Goal: Register for event/course

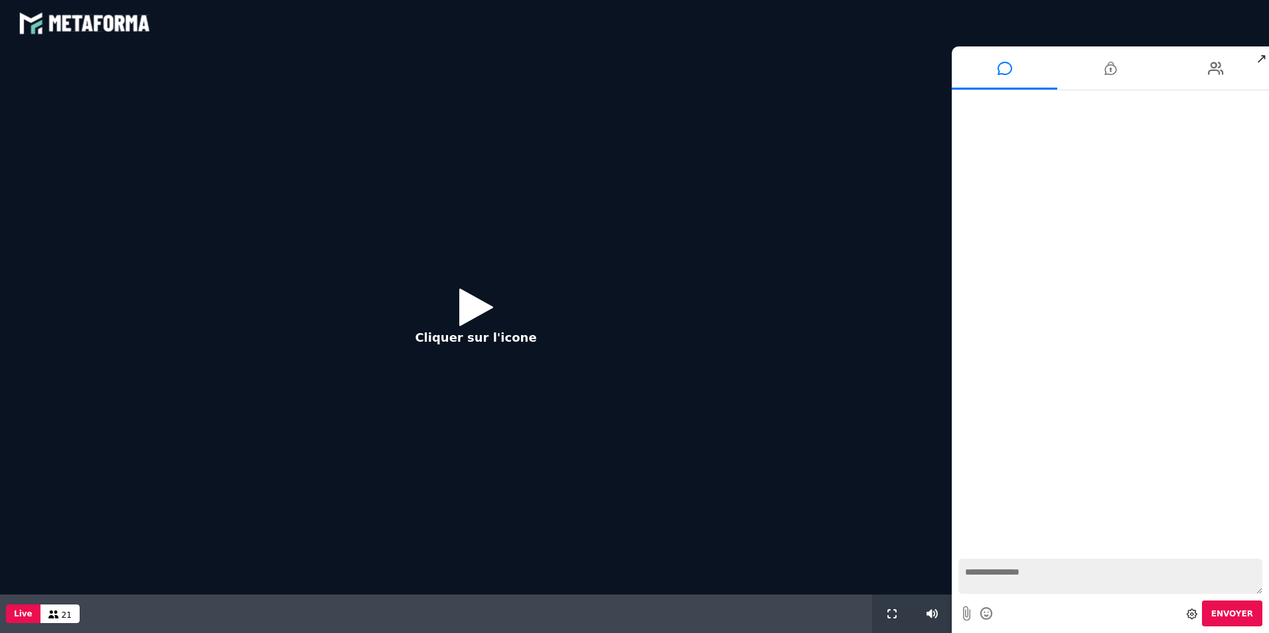
click at [473, 313] on icon at bounding box center [476, 306] width 34 height 43
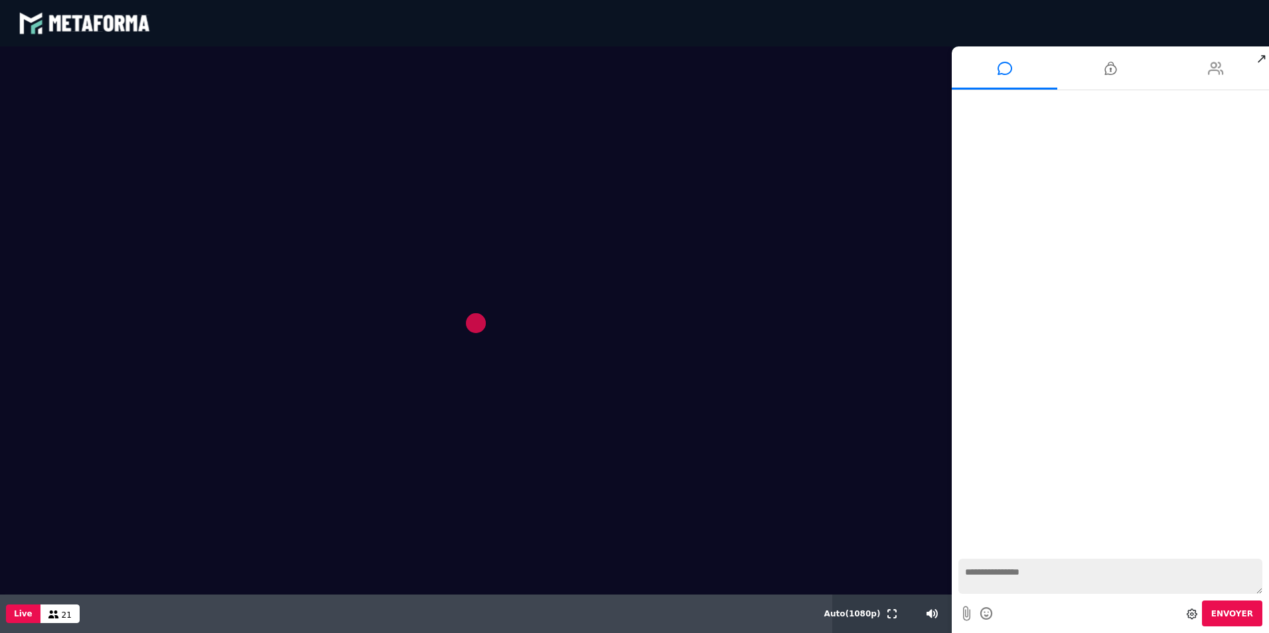
click at [1211, 66] on icon at bounding box center [1216, 68] width 16 height 33
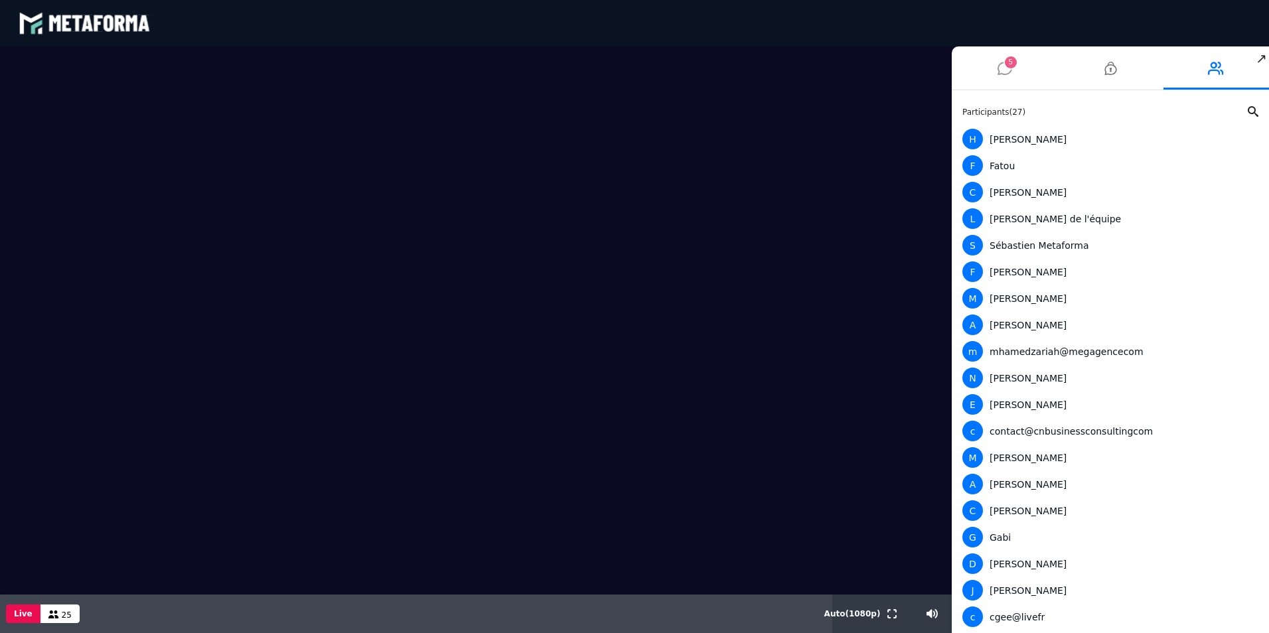
click at [1003, 63] on icon at bounding box center [1005, 68] width 15 height 33
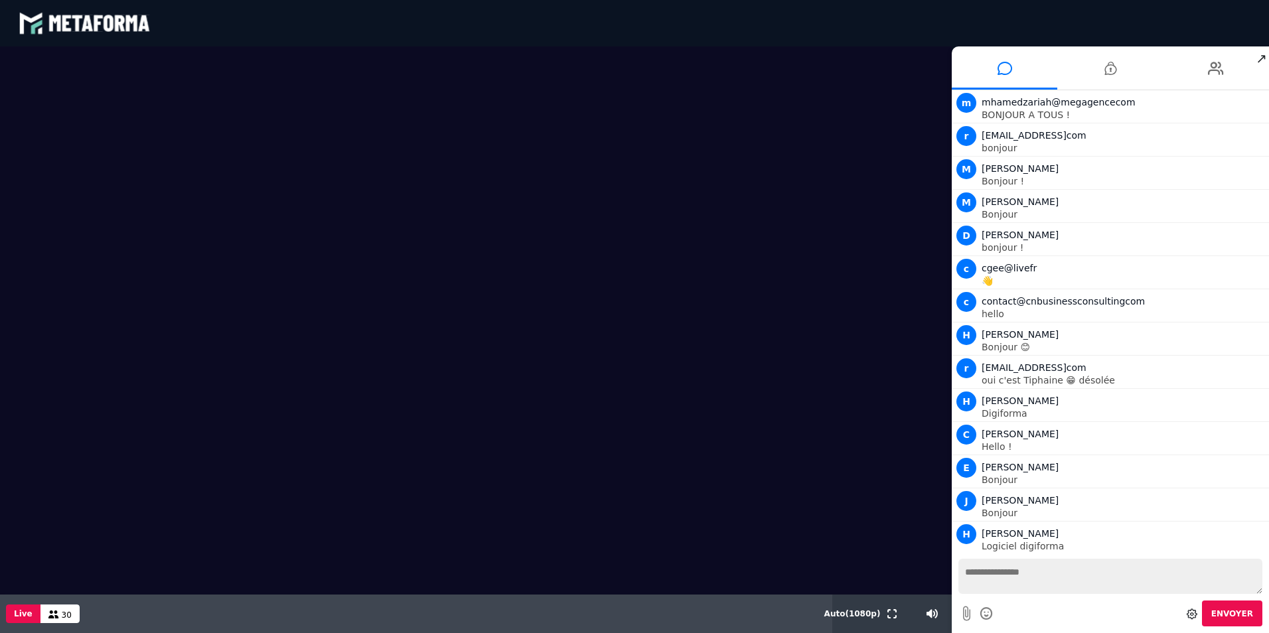
scroll to position [2, 0]
click at [1049, 583] on textarea at bounding box center [1111, 576] width 304 height 35
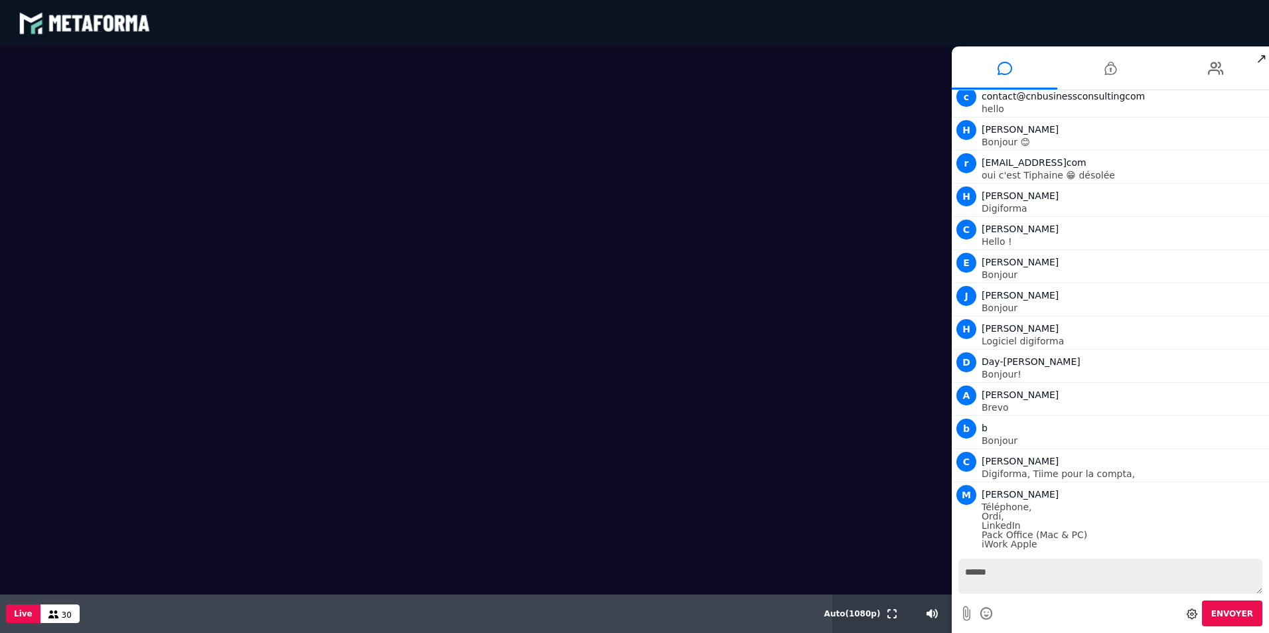
scroll to position [238, 0]
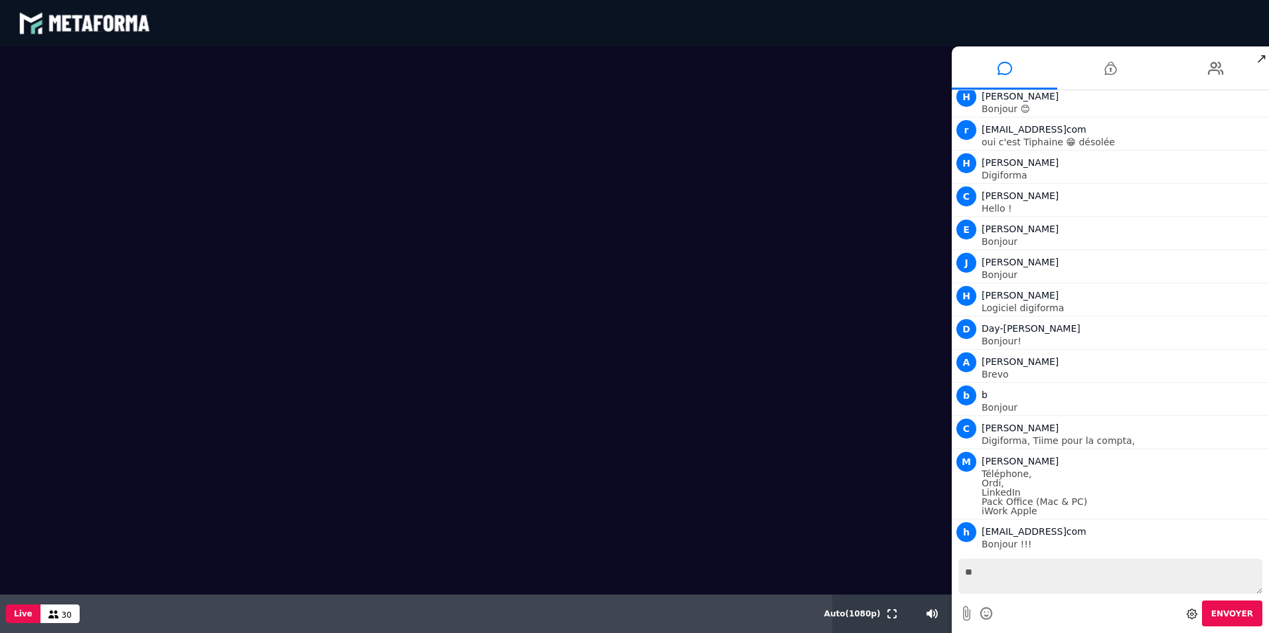
type textarea "*"
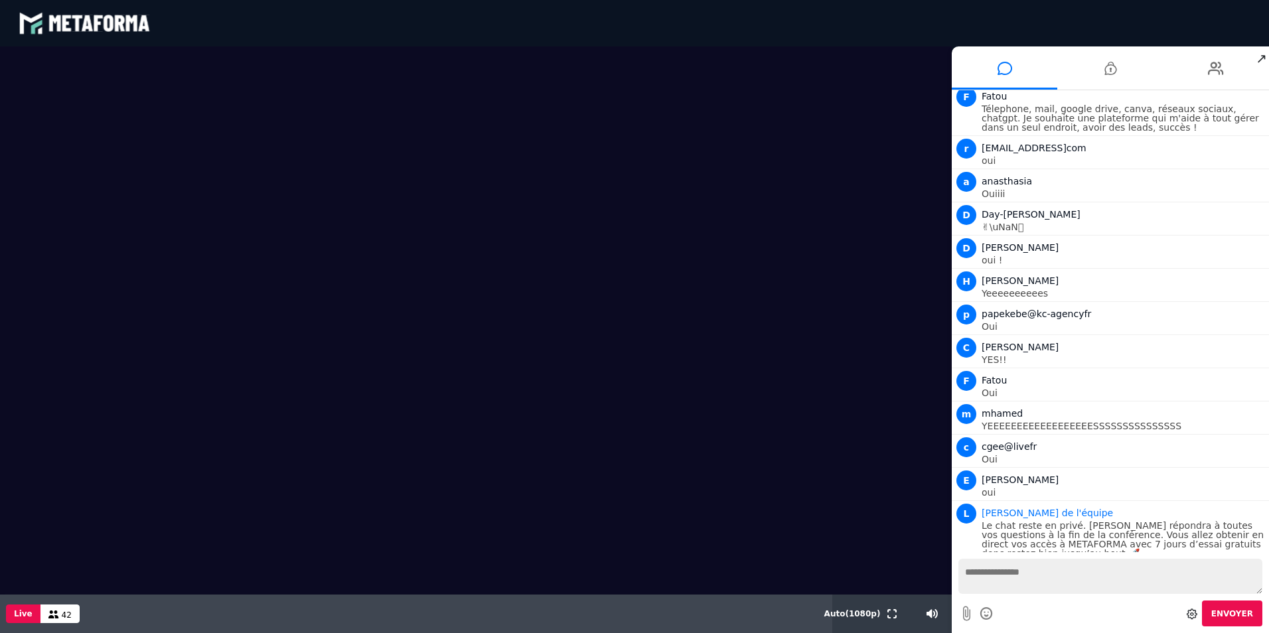
scroll to position [1423, 0]
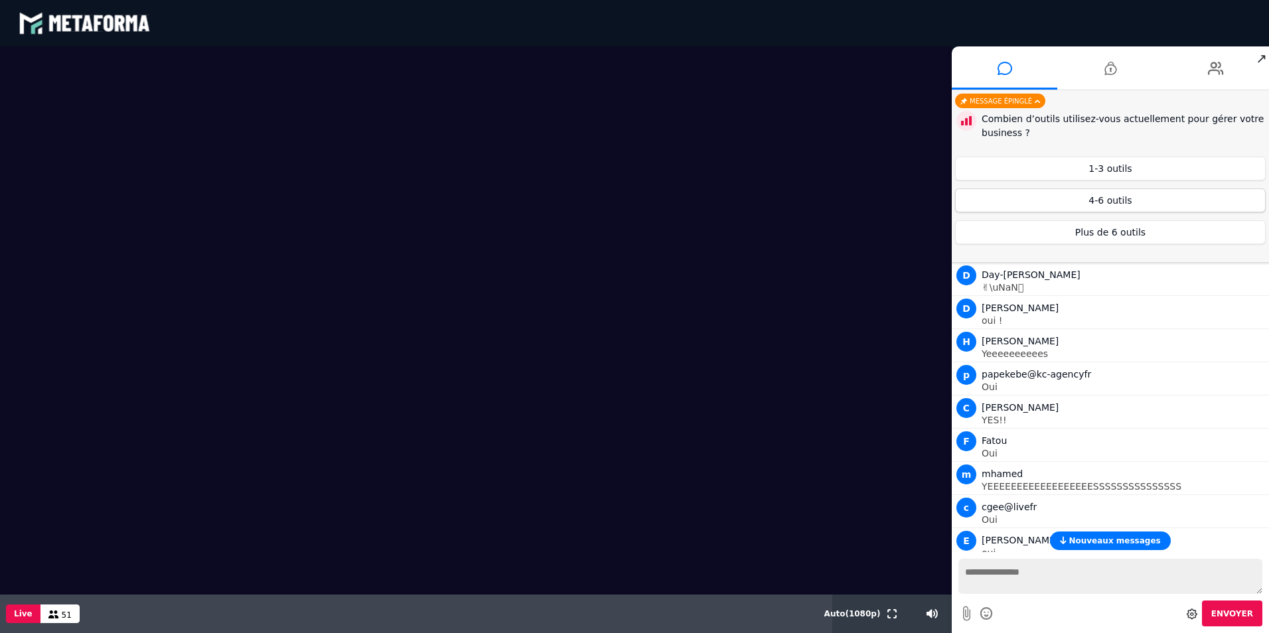
click at [1133, 196] on button "4-6 outils" at bounding box center [1110, 201] width 311 height 24
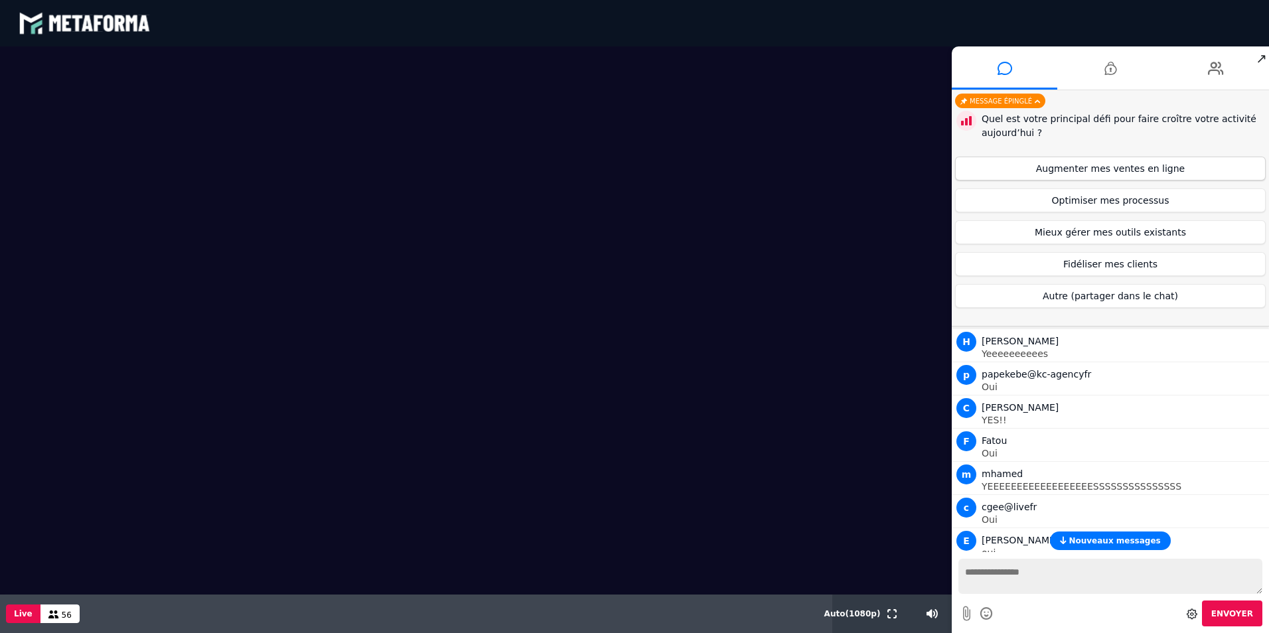
click at [1133, 163] on button "Augmenter mes ventes en ligne" at bounding box center [1110, 169] width 311 height 24
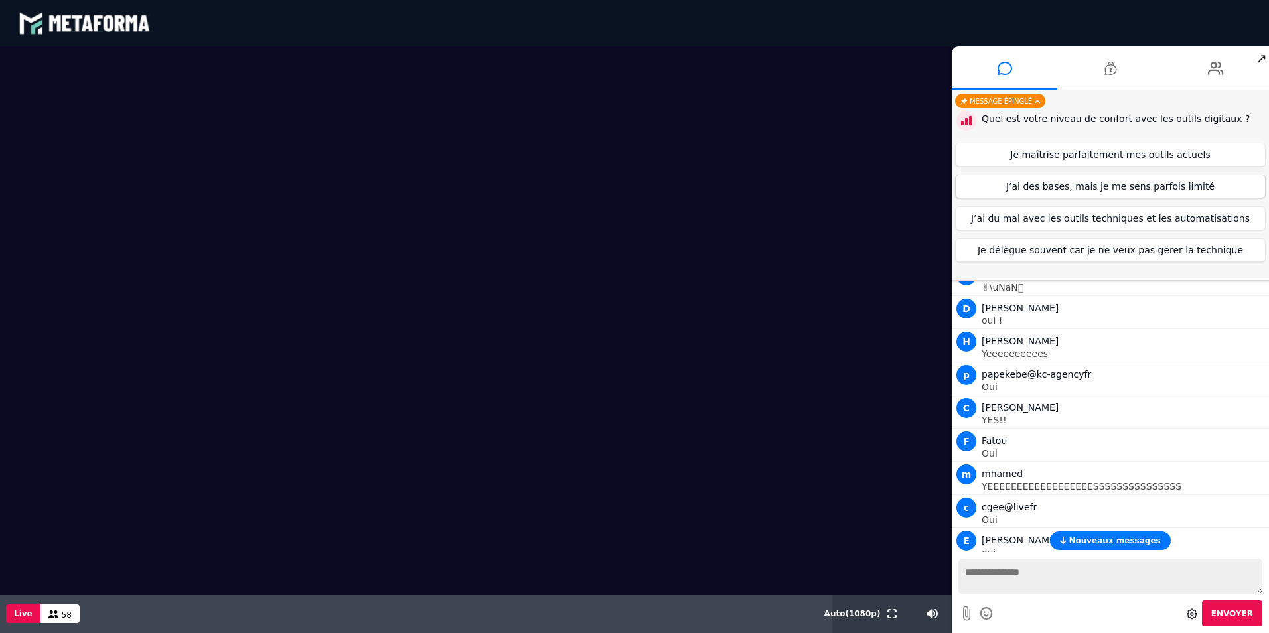
click at [1134, 186] on button "J’ai des bases, mais je me sens parfois limité" at bounding box center [1110, 187] width 311 height 24
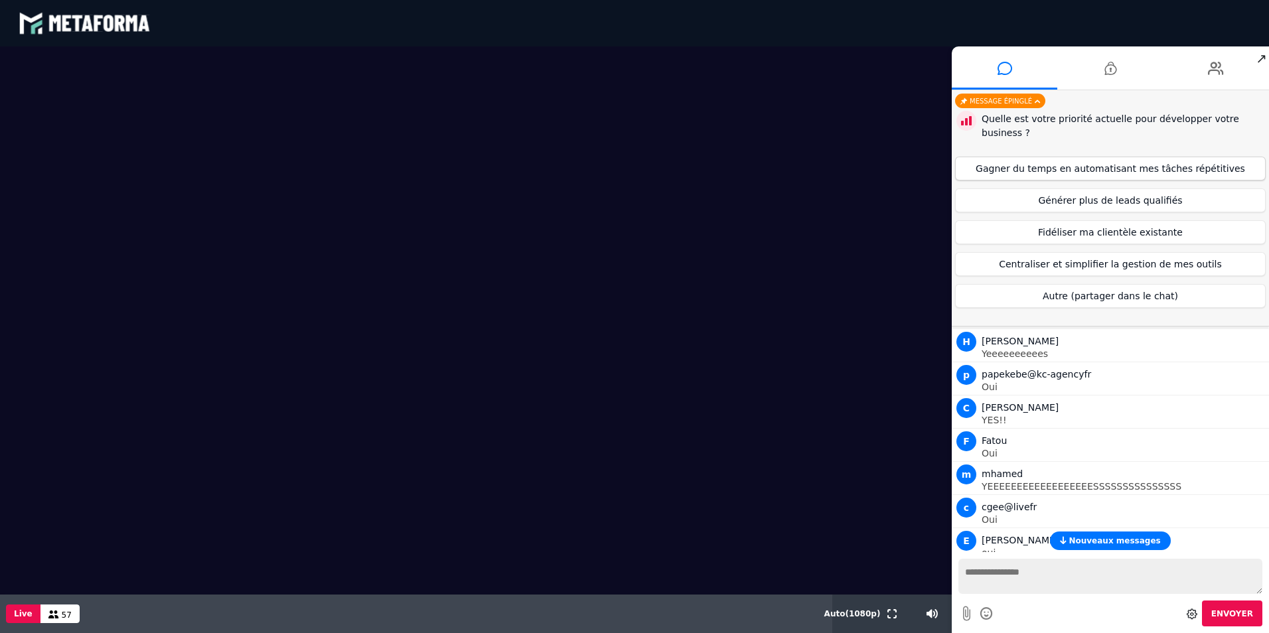
click at [1051, 159] on button "Gagner du temps en automatisant mes tâches répétitives" at bounding box center [1110, 169] width 311 height 24
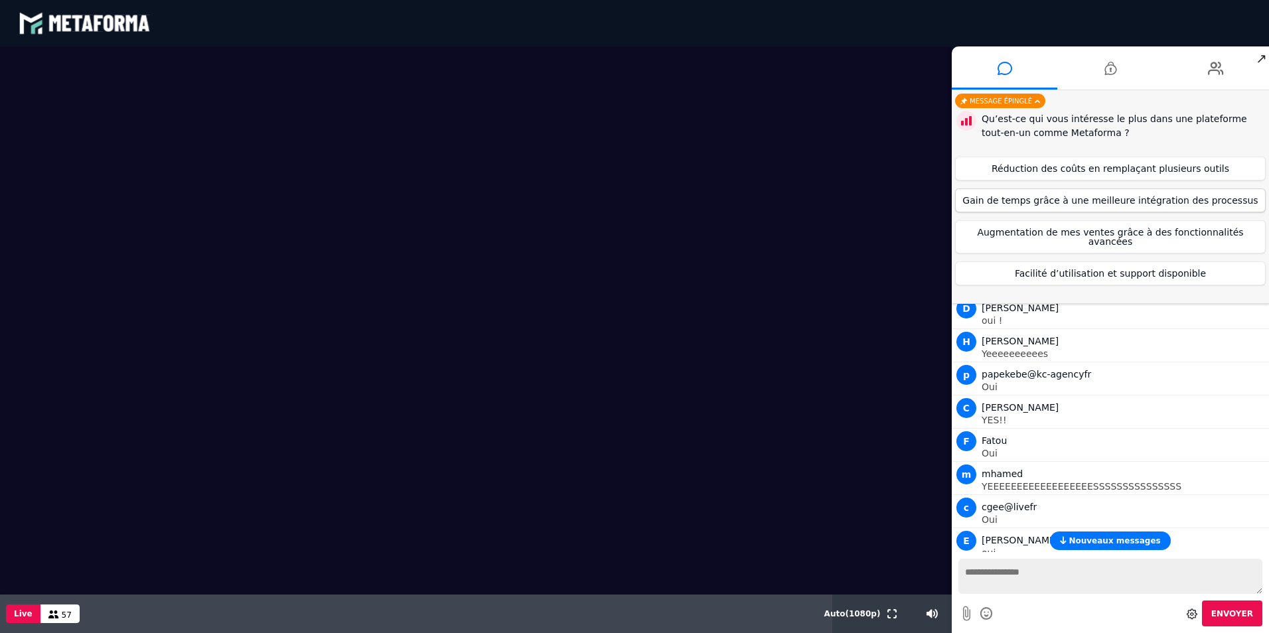
click at [1144, 203] on button "Gain de temps grâce à une meilleure intégration des processus" at bounding box center [1110, 201] width 311 height 24
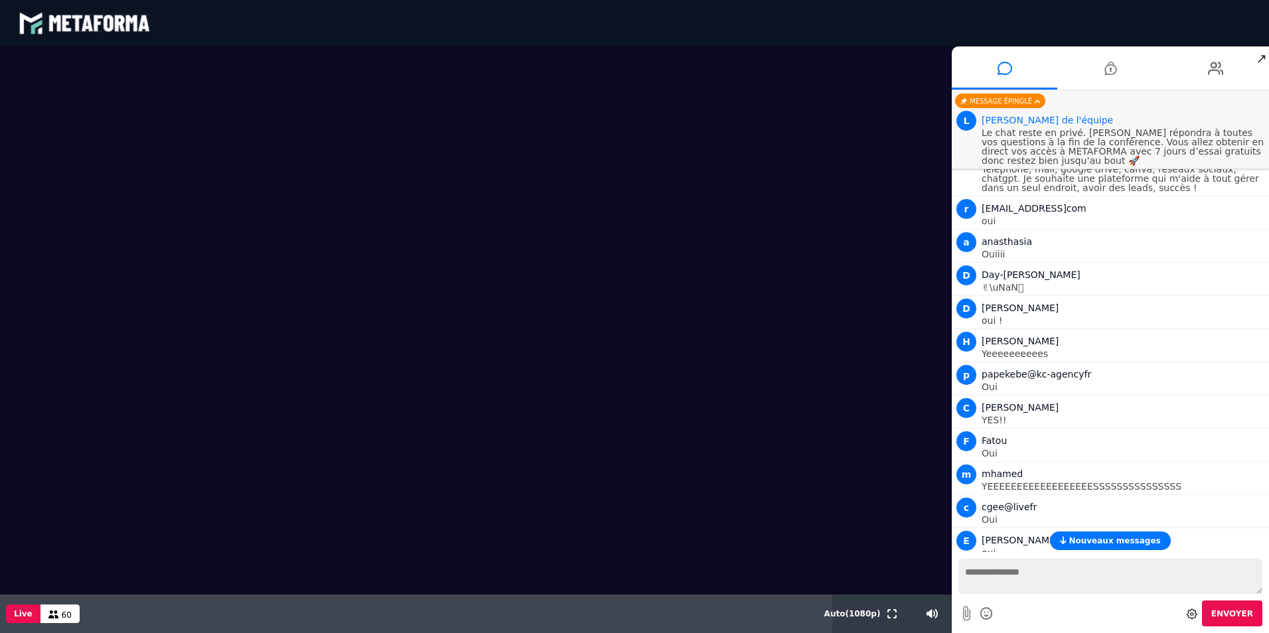
click at [1103, 583] on textarea at bounding box center [1111, 576] width 304 height 35
type textarea "*"
click at [1113, 541] on span "Nouveaux messages" at bounding box center [1115, 540] width 92 height 9
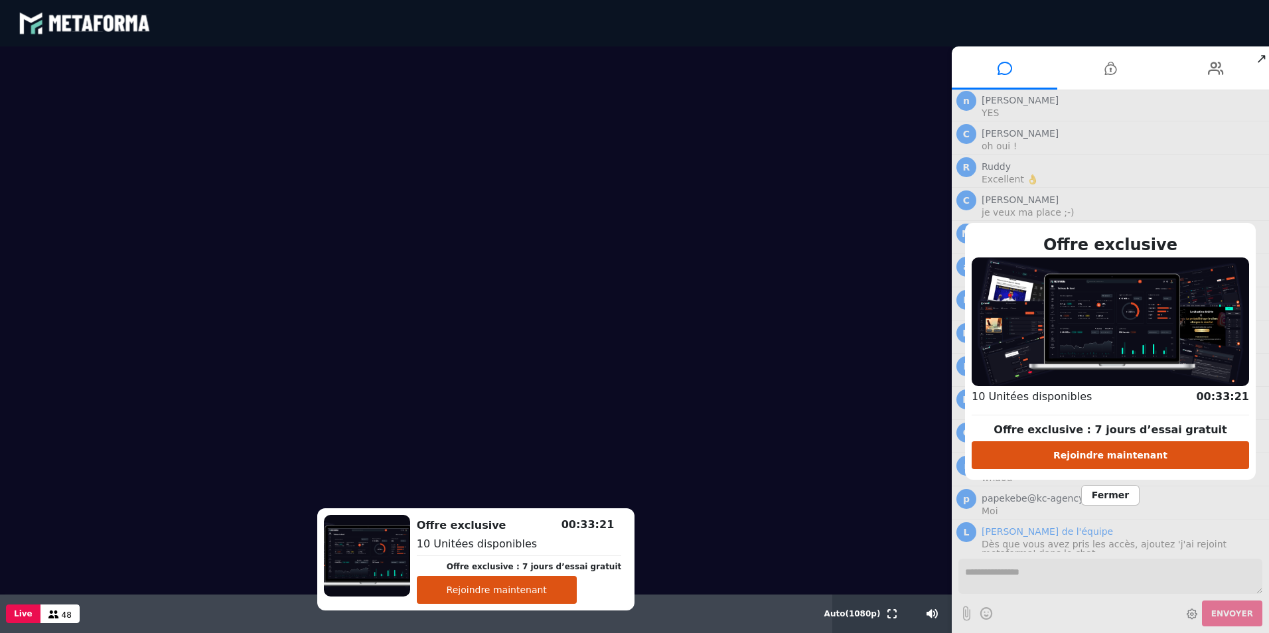
scroll to position [3499, 0]
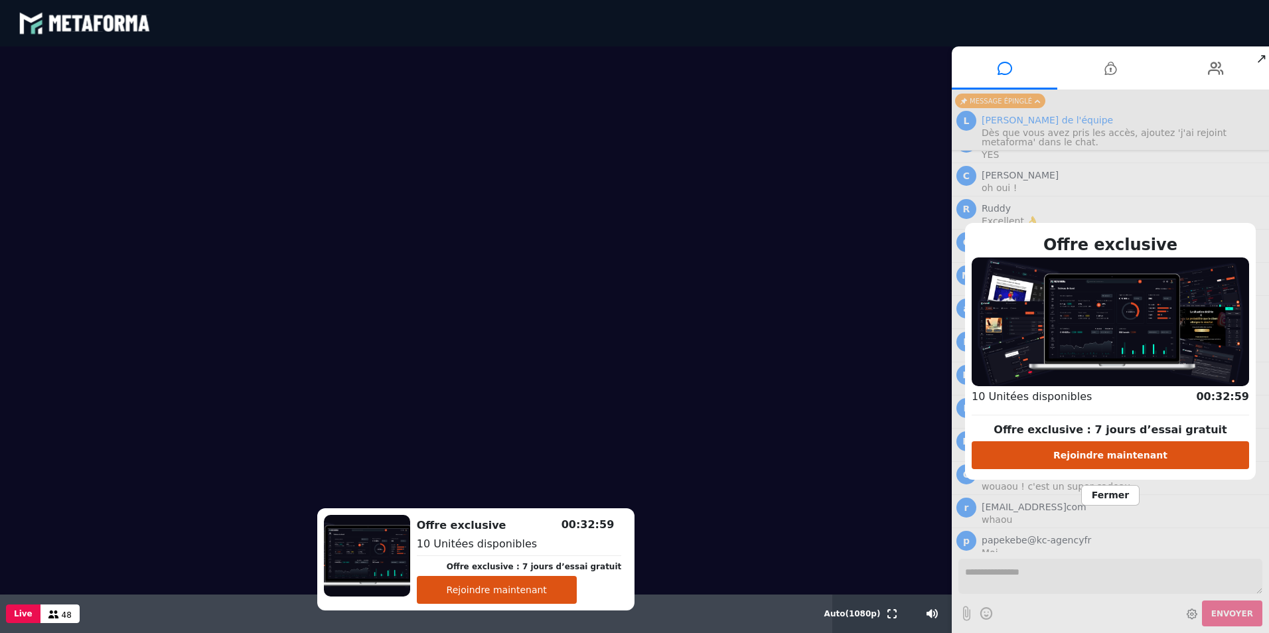
click at [1109, 493] on span "Fermer" at bounding box center [1110, 495] width 58 height 21
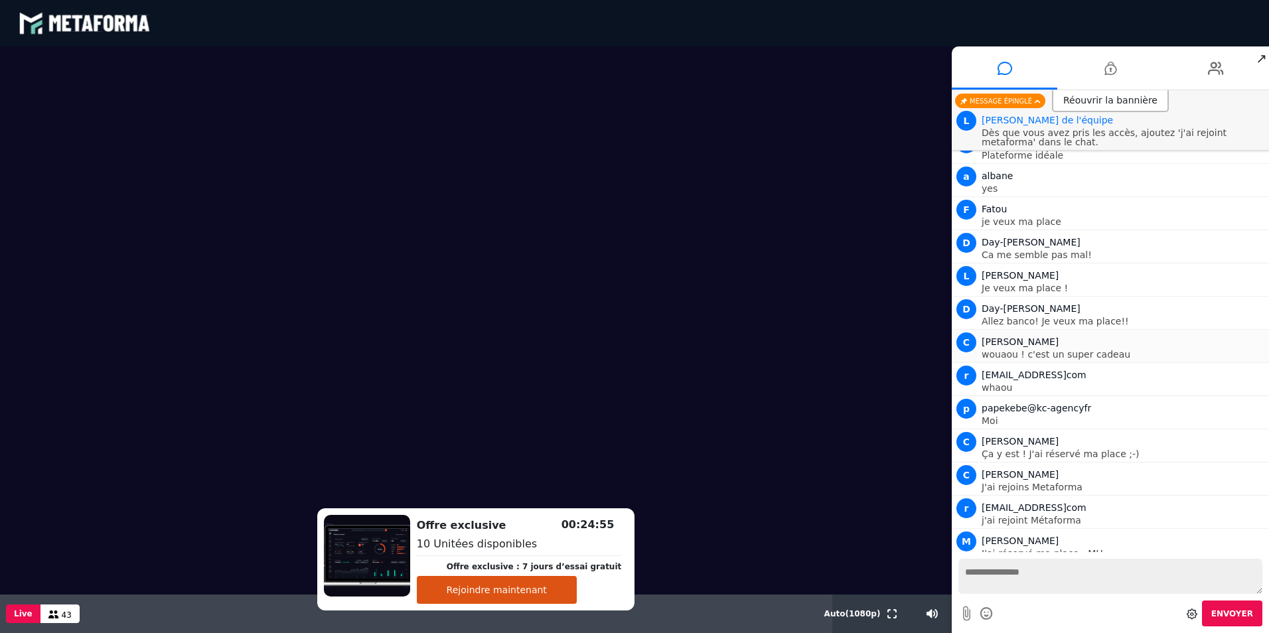
scroll to position [3665, 0]
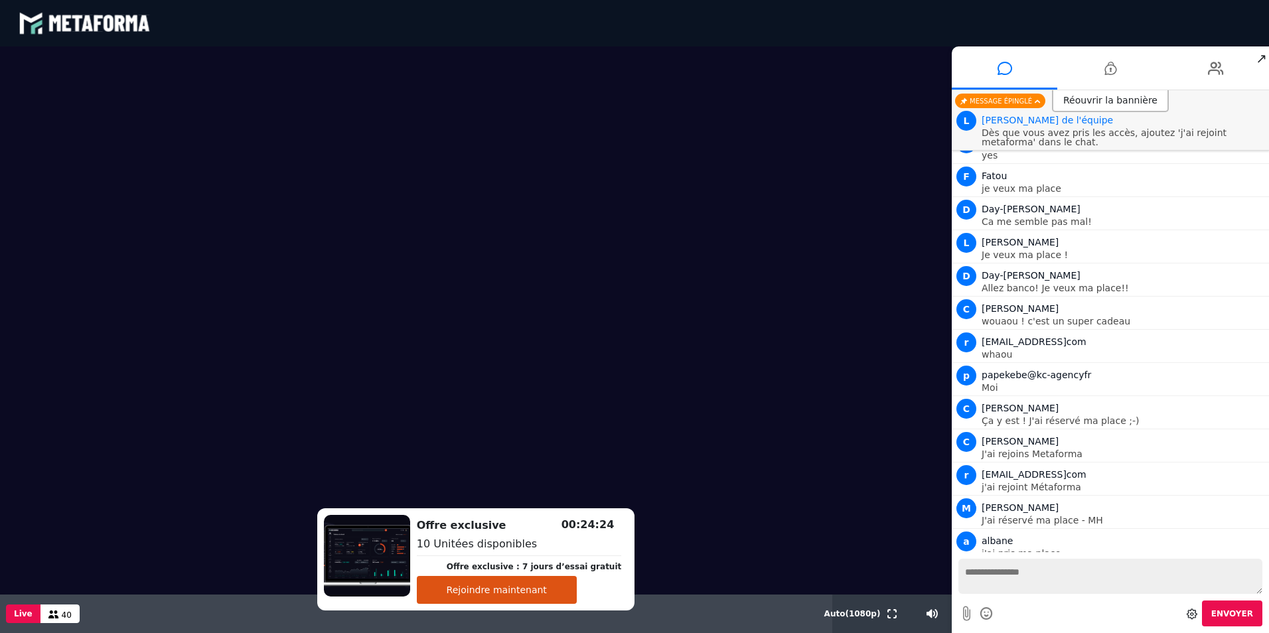
click at [522, 592] on button "Rejoindre maintenant" at bounding box center [497, 590] width 160 height 28
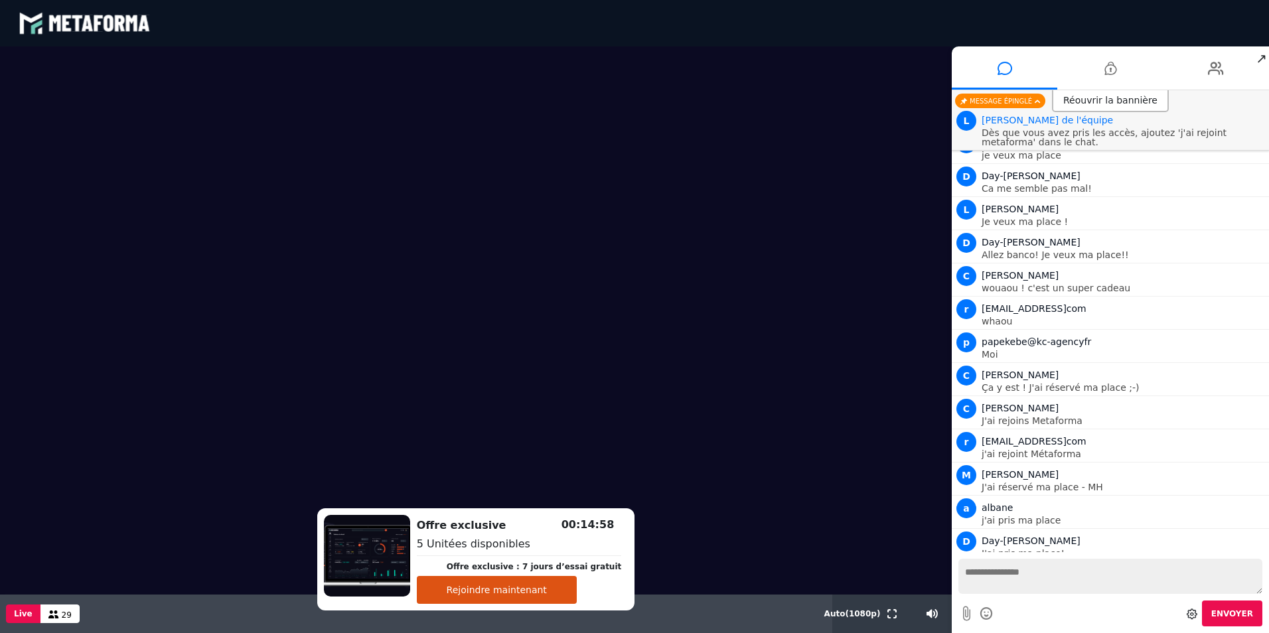
click at [1012, 574] on textarea at bounding box center [1111, 576] width 304 height 35
type textarea "*"
type textarea "**********"
click at [1245, 612] on span "Envoyer" at bounding box center [1232, 613] width 42 height 9
click at [1009, 55] on icon at bounding box center [1005, 68] width 15 height 33
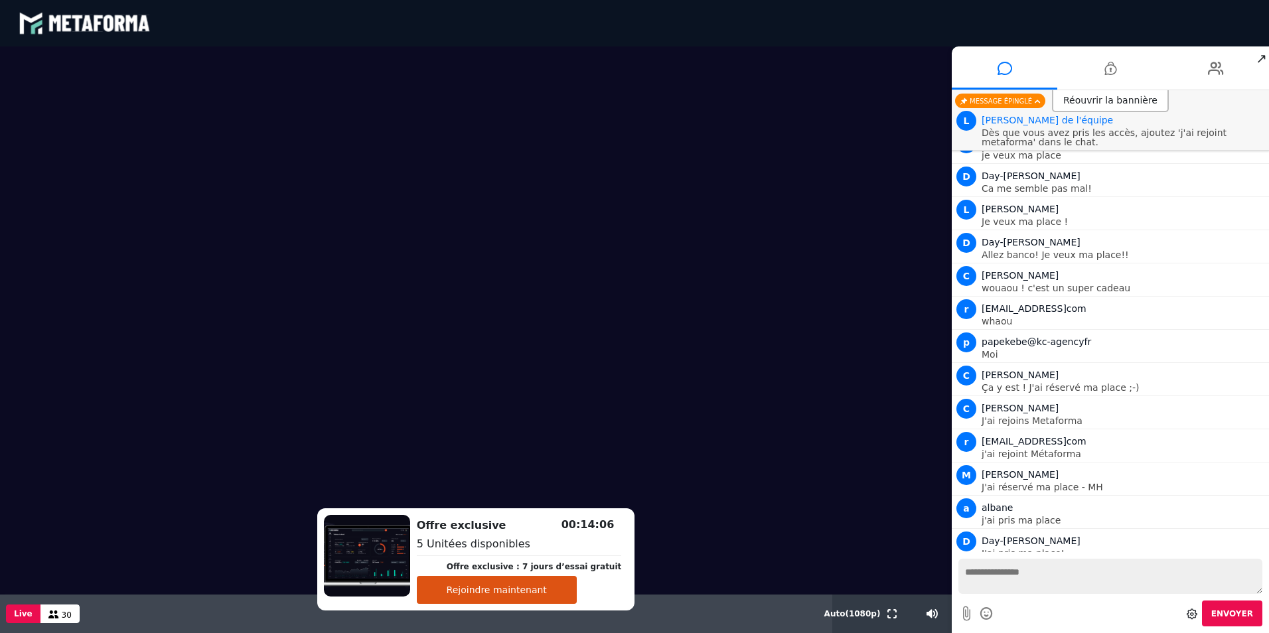
click at [1128, 104] on div "Réouvrir la bannière" at bounding box center [1110, 101] width 117 height 22
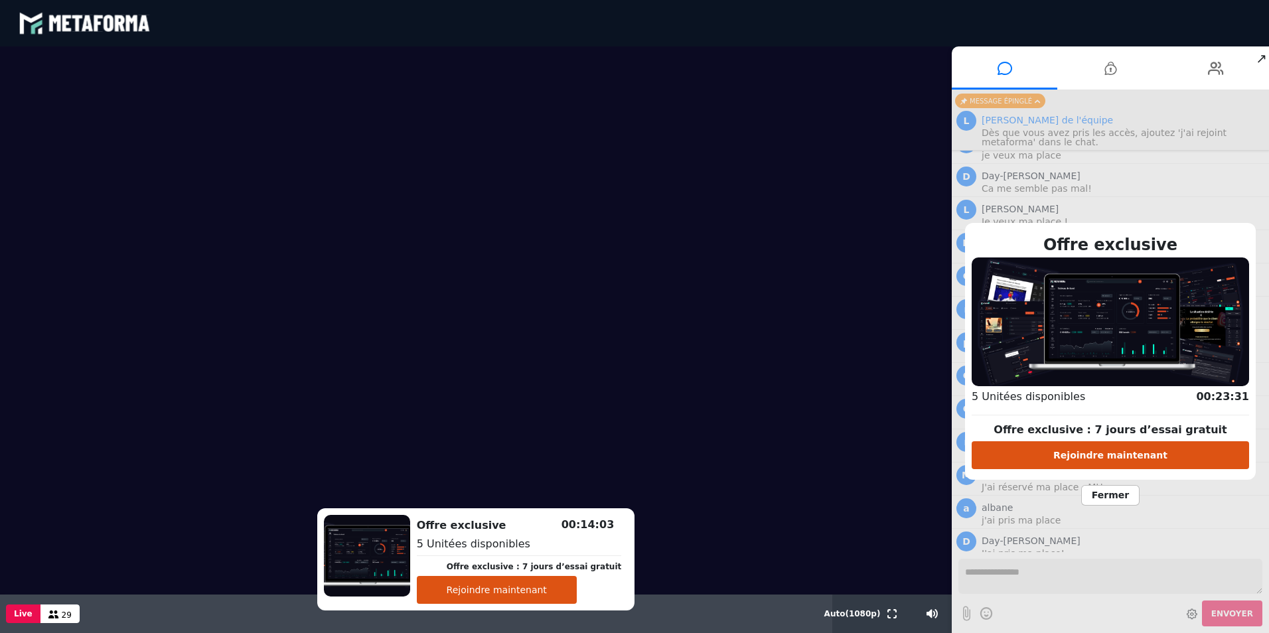
click at [1116, 497] on span "Fermer" at bounding box center [1110, 495] width 58 height 21
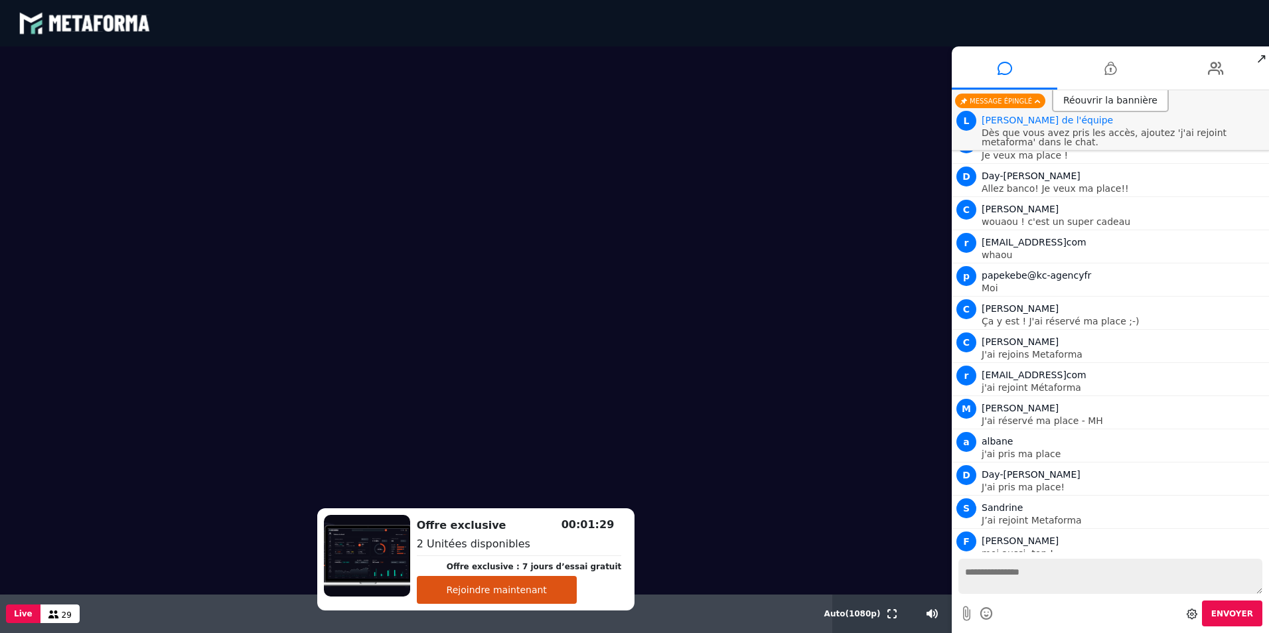
scroll to position [3798, 0]
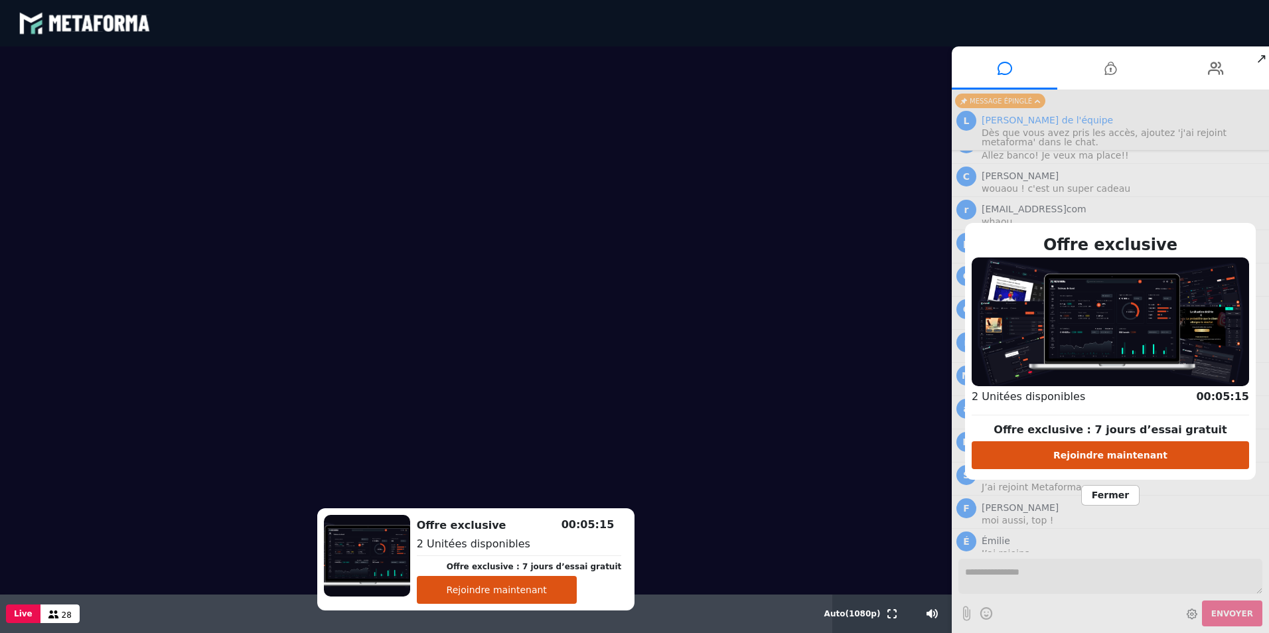
click at [1107, 499] on span "Fermer" at bounding box center [1110, 495] width 58 height 21
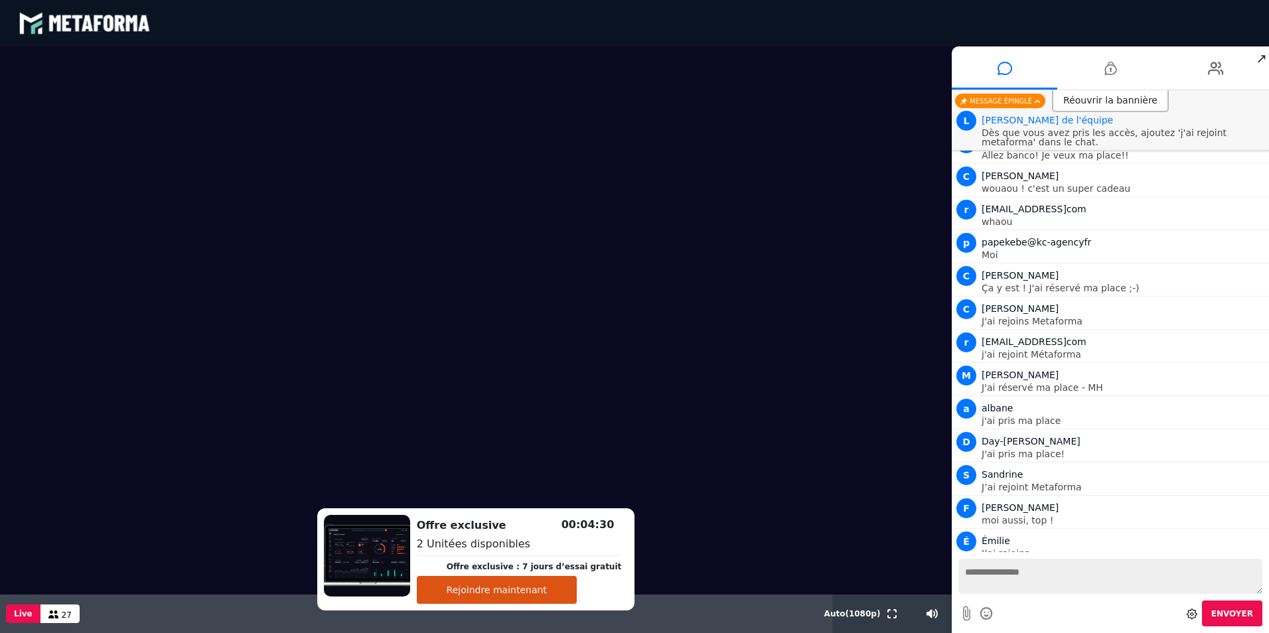
click at [1114, 99] on div "Réouvrir la bannière" at bounding box center [1110, 101] width 117 height 22
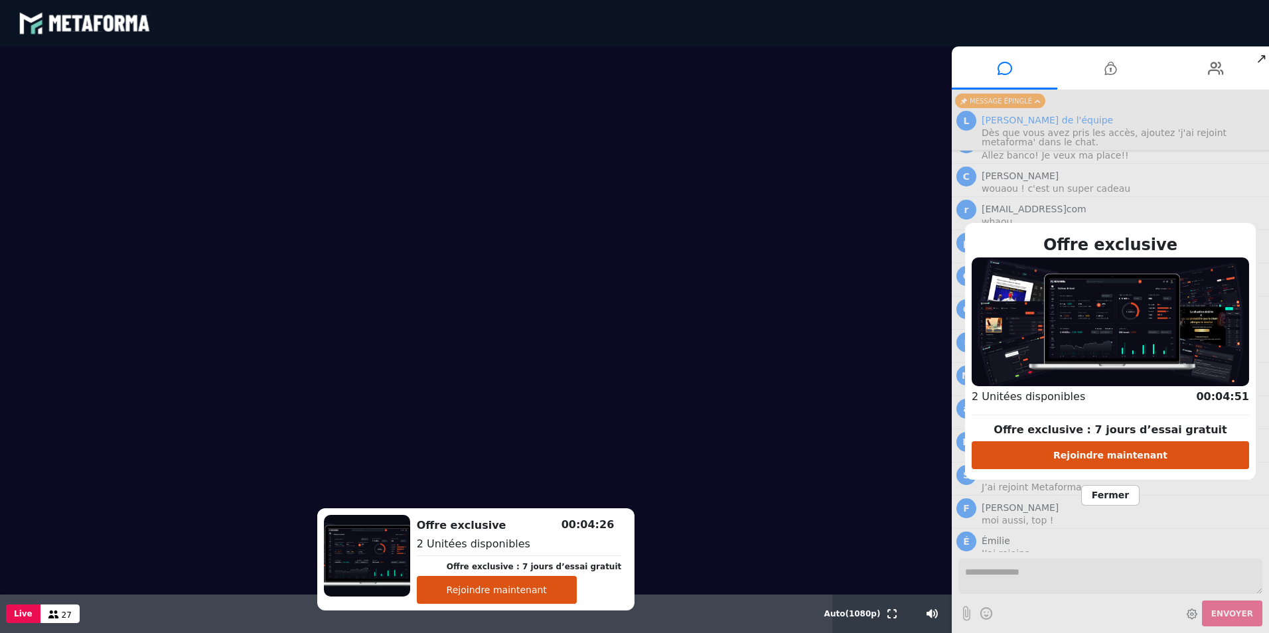
click at [1111, 502] on span "Fermer" at bounding box center [1110, 495] width 58 height 21
click at [1124, 494] on span "Fermer" at bounding box center [1110, 495] width 58 height 21
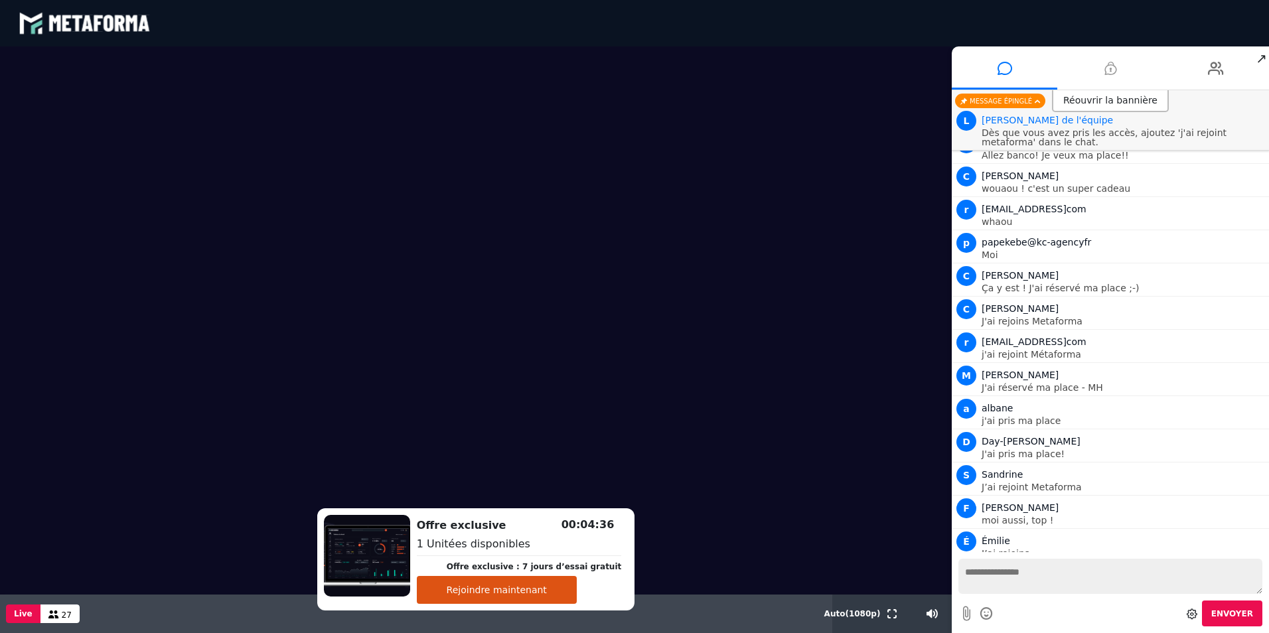
scroll to position [3831, 0]
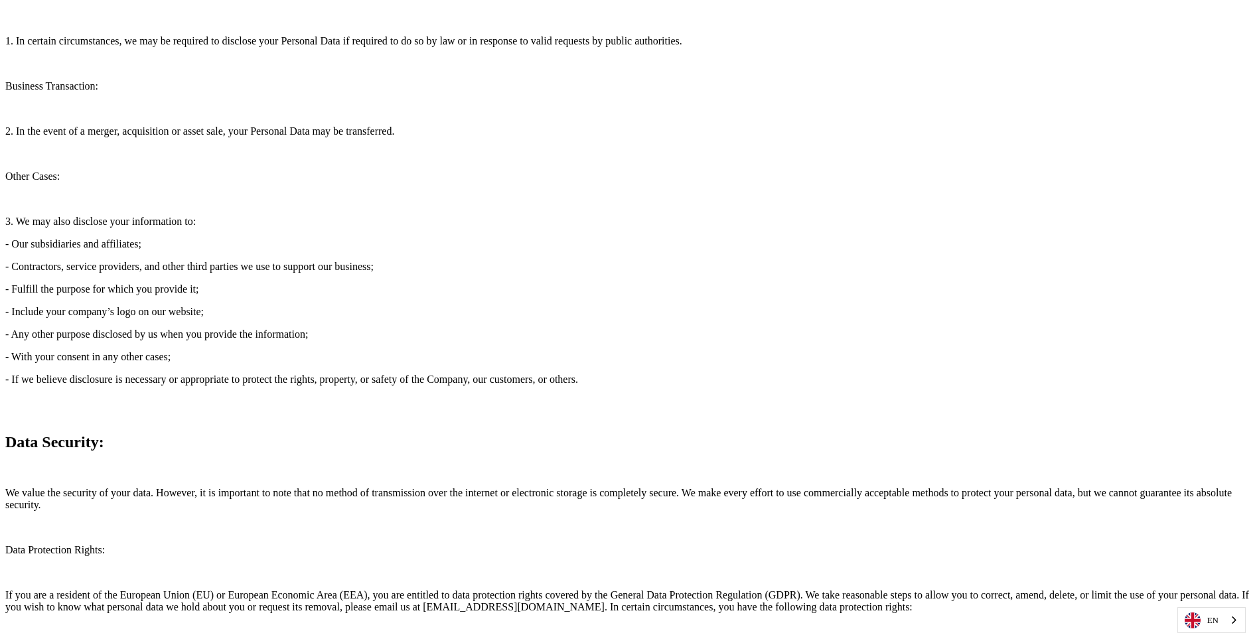
scroll to position [4285, 0]
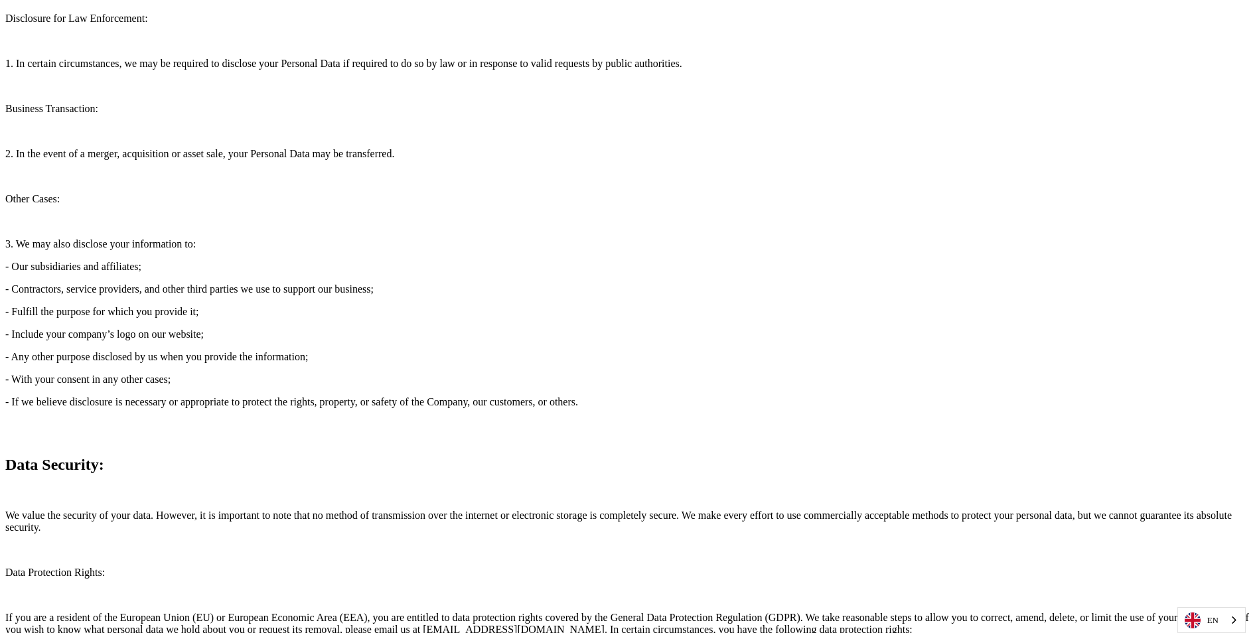
type input "**********"
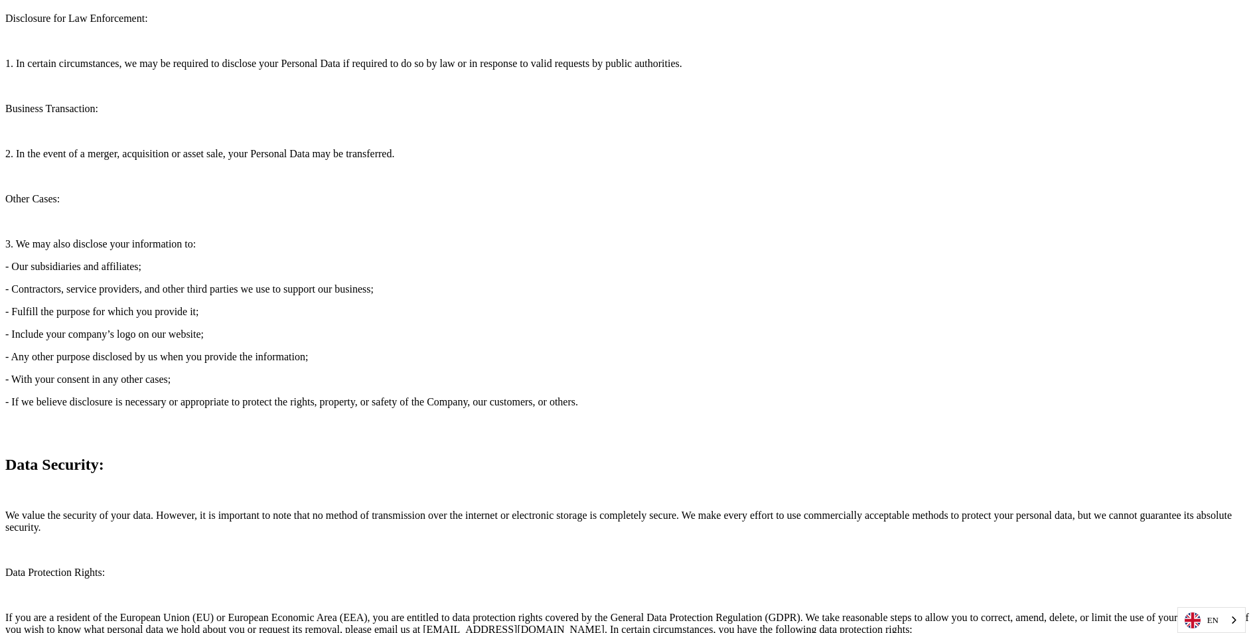
type input "********"
type input "******"
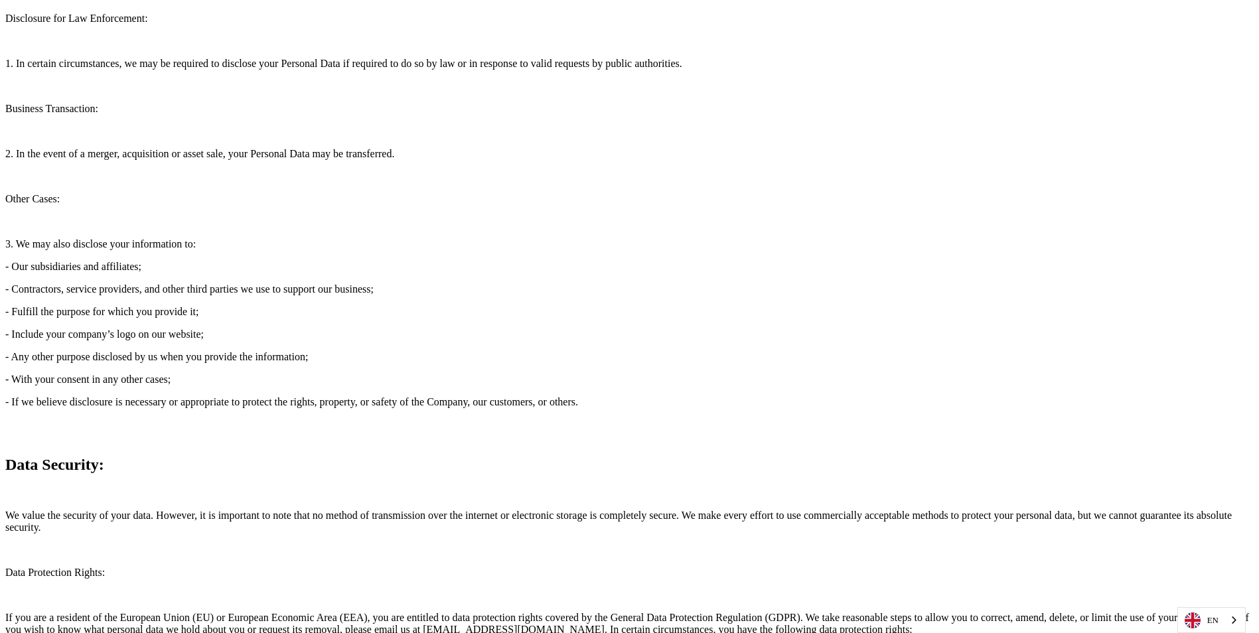
type input "*********"
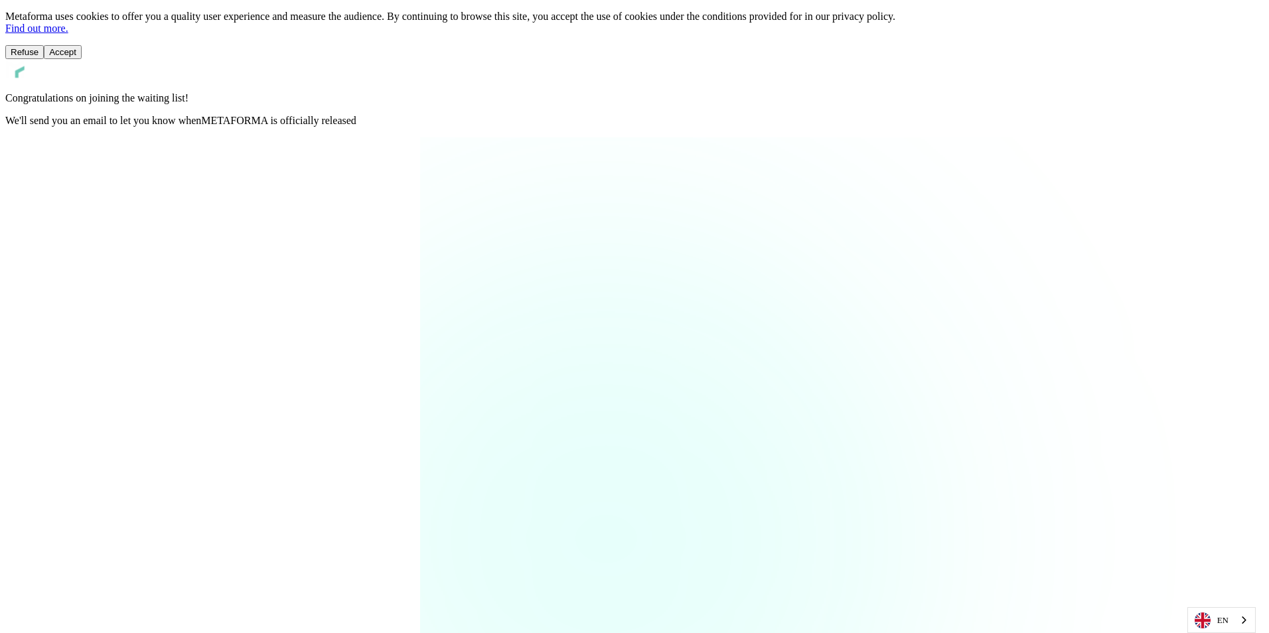
click at [82, 59] on button "Accept" at bounding box center [63, 52] width 38 height 14
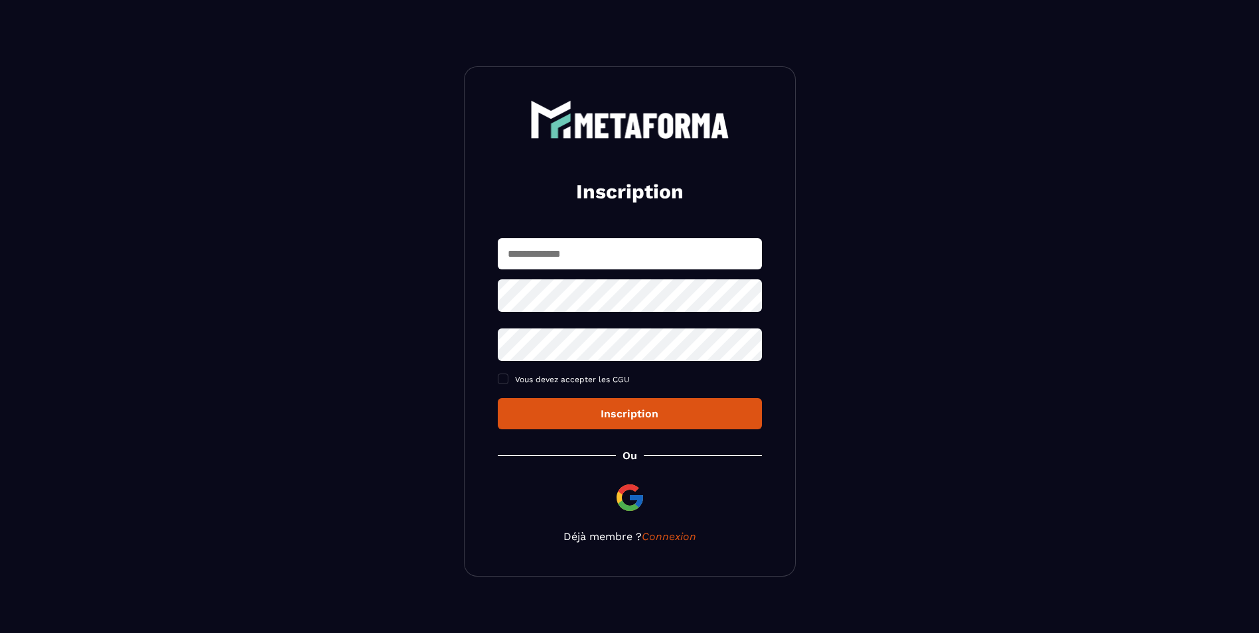
click at [660, 250] on input "text" at bounding box center [630, 253] width 264 height 31
type input "**********"
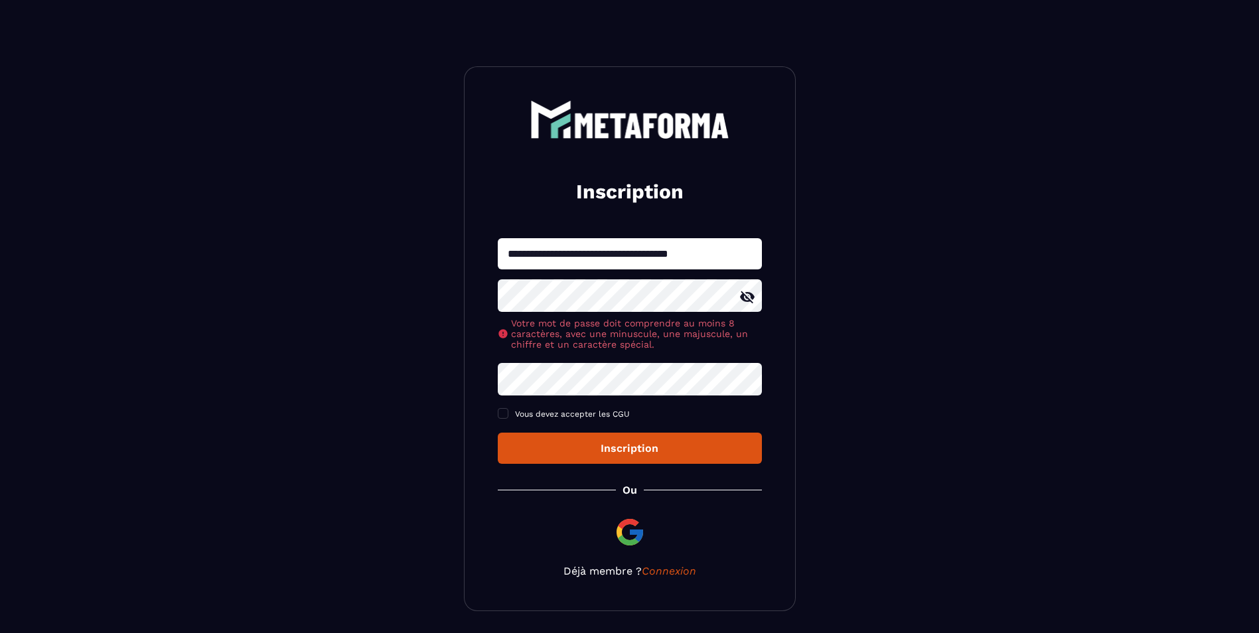
click at [749, 297] on icon at bounding box center [747, 297] width 16 height 16
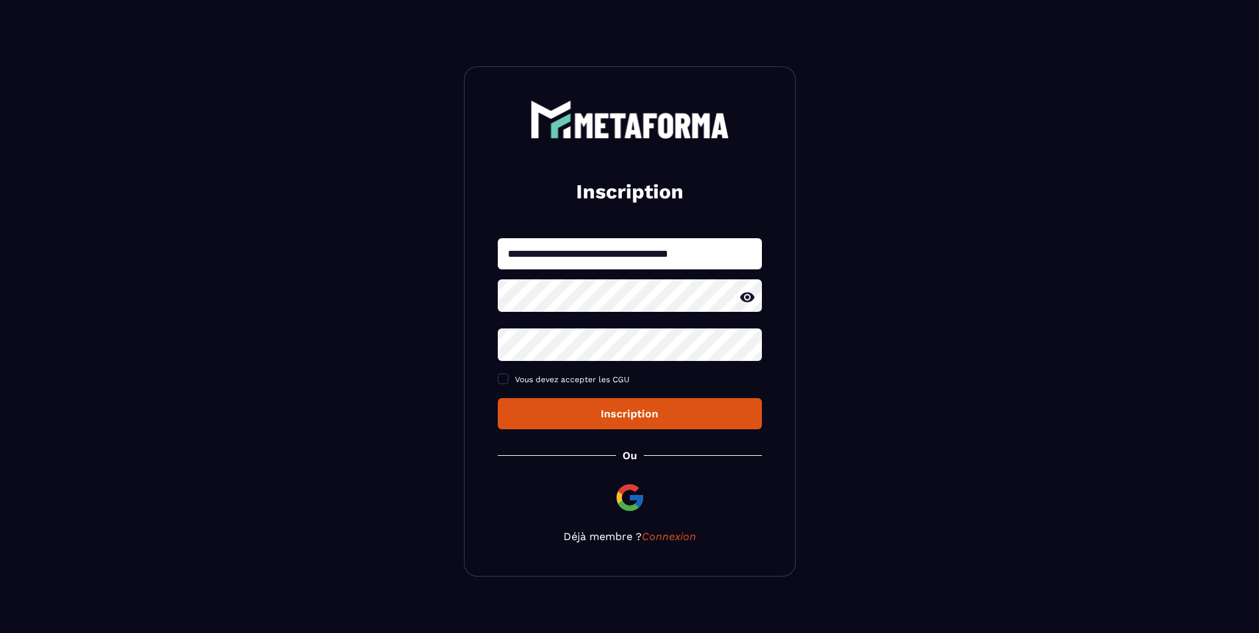
click at [685, 380] on div "**********" at bounding box center [630, 333] width 264 height 191
click at [742, 347] on icon at bounding box center [747, 345] width 15 height 12
click at [506, 378] on span at bounding box center [503, 379] width 11 height 11
click at [623, 414] on div "Inscription" at bounding box center [629, 414] width 243 height 13
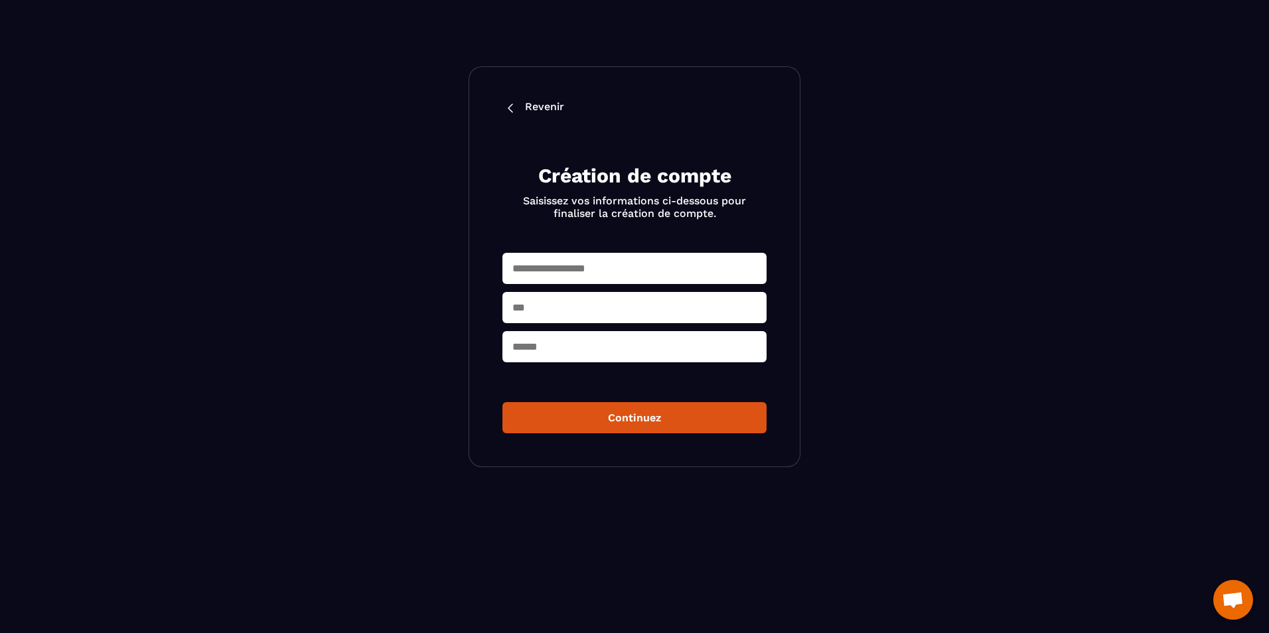
click at [583, 271] on input "text" at bounding box center [634, 268] width 264 height 31
type input "********"
click at [591, 308] on input "text" at bounding box center [634, 307] width 264 height 31
type input "******"
click at [572, 362] on input "text" at bounding box center [634, 346] width 264 height 31
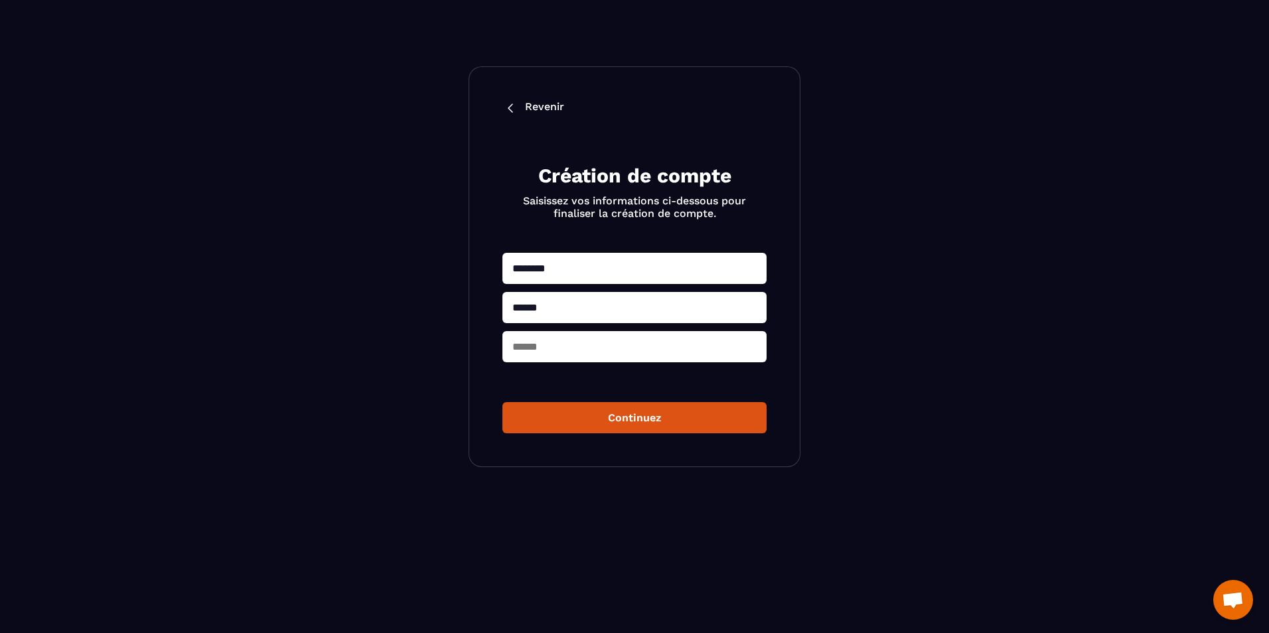
type input "********"
click at [621, 420] on button "Continuez" at bounding box center [634, 417] width 264 height 31
